Goal: Entertainment & Leisure: Browse casually

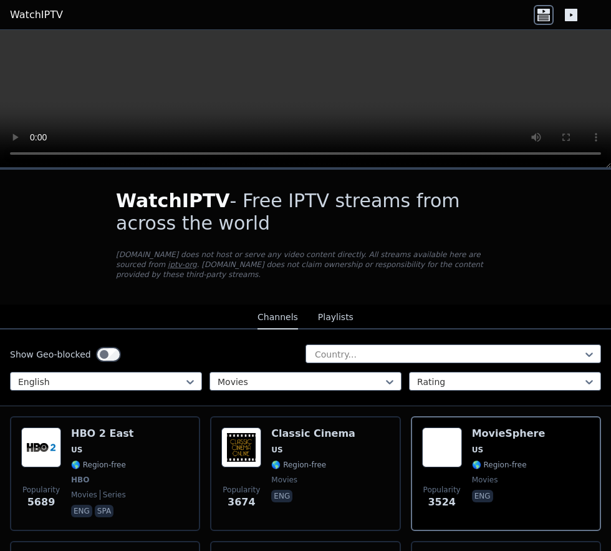
click at [85, 460] on div "HBO 2 East US 🌎 Region-free HBO movies series eng spa" at bounding box center [102, 473] width 62 height 92
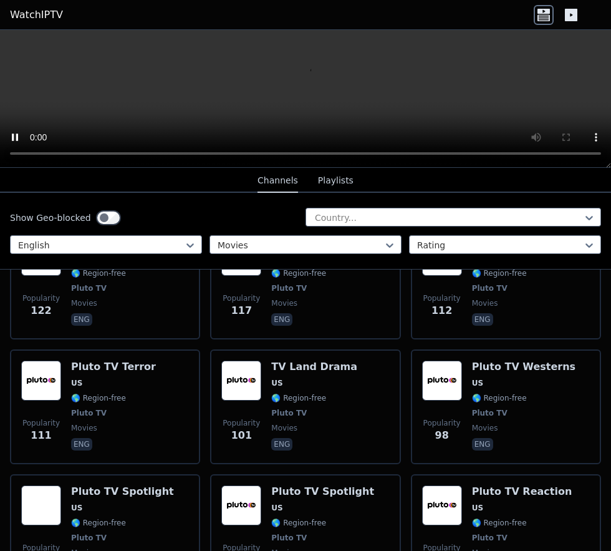
scroll to position [2188, 0]
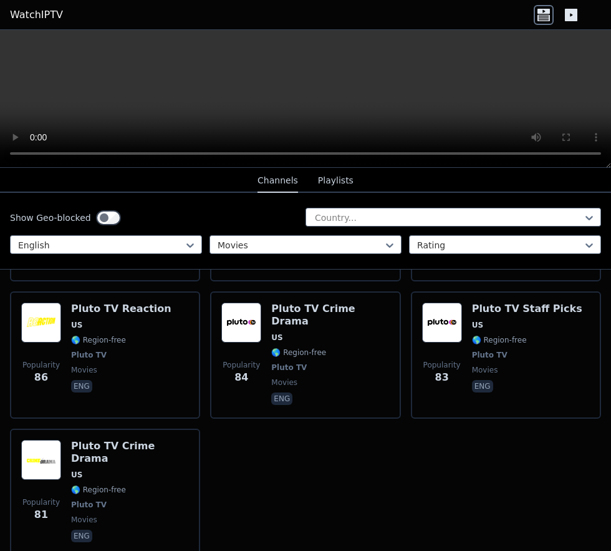
click at [90, 500] on span "Pluto TV" at bounding box center [89, 505] width 36 height 10
click at [97, 303] on div "Pluto TV Reaction US 🌎 Region-free Pluto TV movies eng" at bounding box center [121, 355] width 100 height 105
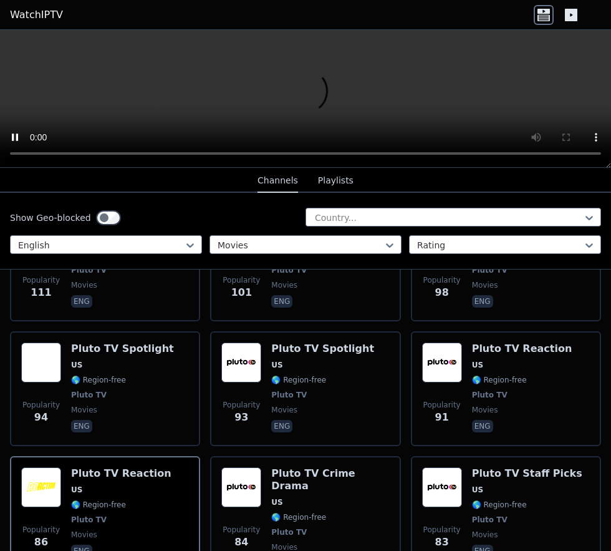
scroll to position [2021, 0]
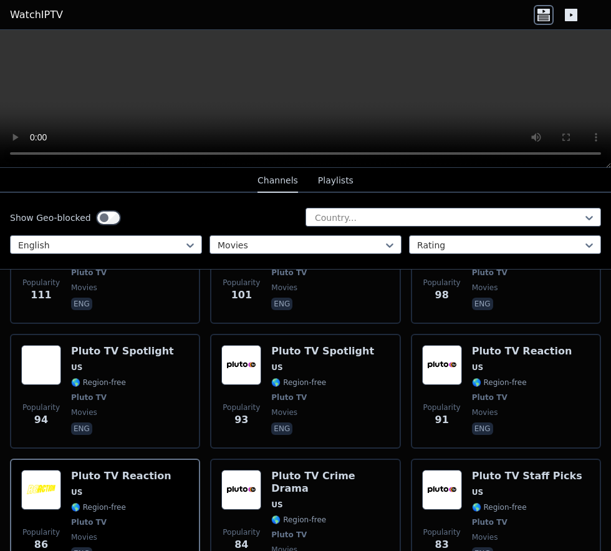
click at [484, 498] on div "Pluto TV Staff Picks US 🌎 Region-free Pluto TV movies eng" at bounding box center [527, 522] width 110 height 105
click at [292, 359] on div "Pluto TV Spotlight US 🌎 Region-free Pluto TV movies eng" at bounding box center [322, 391] width 103 height 92
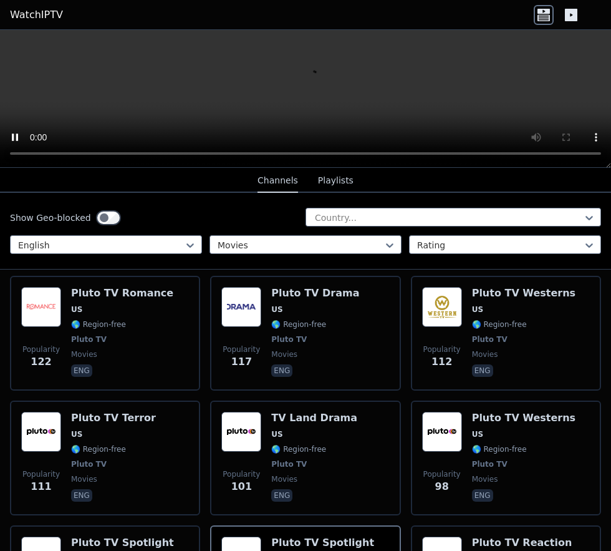
scroll to position [1817, 0]
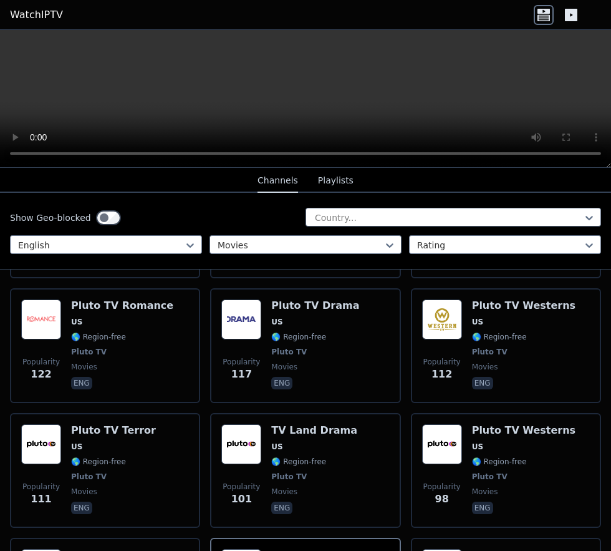
click at [473, 472] on span "Pluto TV" at bounding box center [490, 477] width 36 height 10
click at [77, 424] on div "Pluto TV Terror US 🌎 Region-free Pluto TV movies eng" at bounding box center [113, 470] width 85 height 92
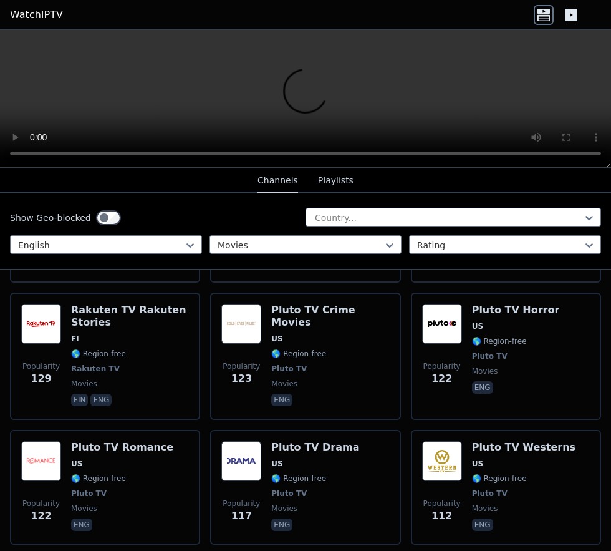
scroll to position [1673, 0]
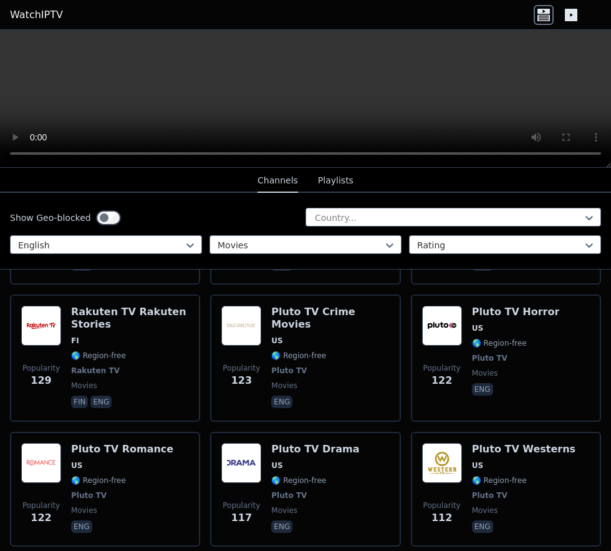
click at [294, 351] on span "🌎 Region-free" at bounding box center [298, 356] width 55 height 10
click at [472, 338] on span "🌎 Region-free" at bounding box center [499, 343] width 55 height 10
click at [280, 316] on div "Pluto TV Crime Movies US 🌎 Region-free Pluto TV movies eng" at bounding box center [330, 358] width 118 height 105
click at [301, 475] on span "🌎 Region-free" at bounding box center [298, 480] width 55 height 10
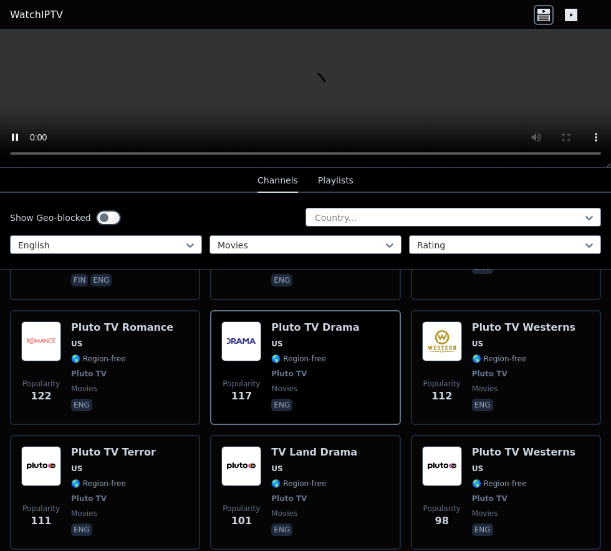
scroll to position [1806, 0]
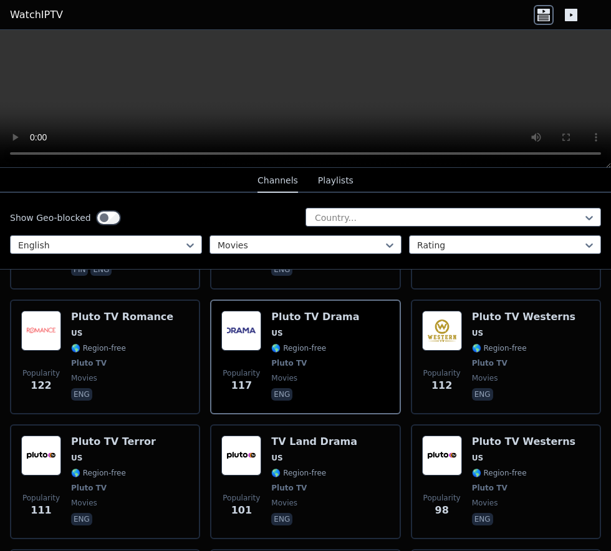
click at [89, 468] on span "🌎 Region-free" at bounding box center [98, 473] width 55 height 10
